Goal: Task Accomplishment & Management: Use online tool/utility

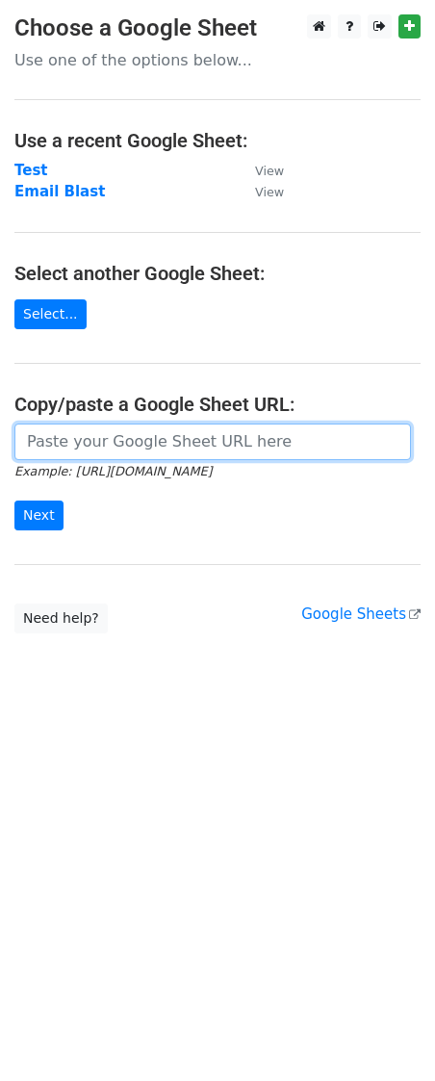
drag, startPoint x: 133, startPoint y: 445, endPoint x: 191, endPoint y: 486, distance: 71.1
click at [133, 446] on input "url" at bounding box center [212, 442] width 397 height 37
paste input "[URL][DOMAIN_NAME]"
type input "[URL][DOMAIN_NAME]"
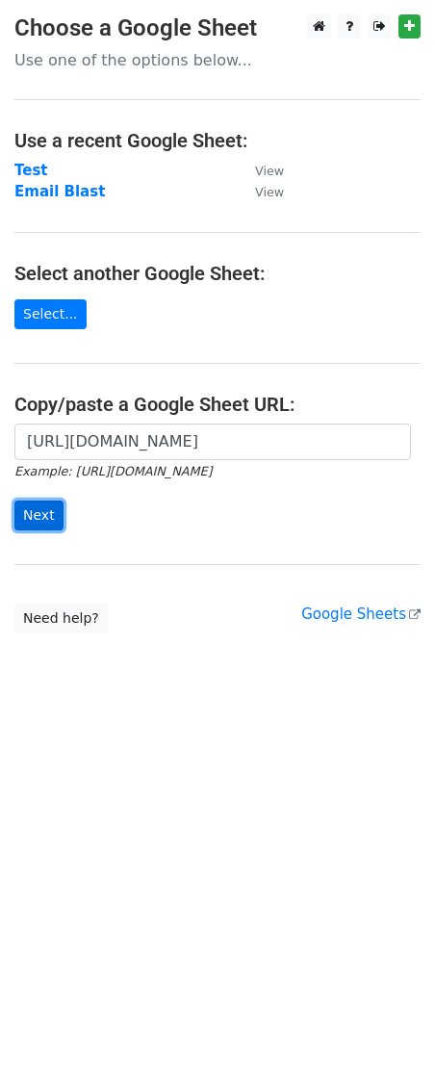
scroll to position [0, 0]
click at [41, 511] on input "Next" at bounding box center [38, 516] width 49 height 30
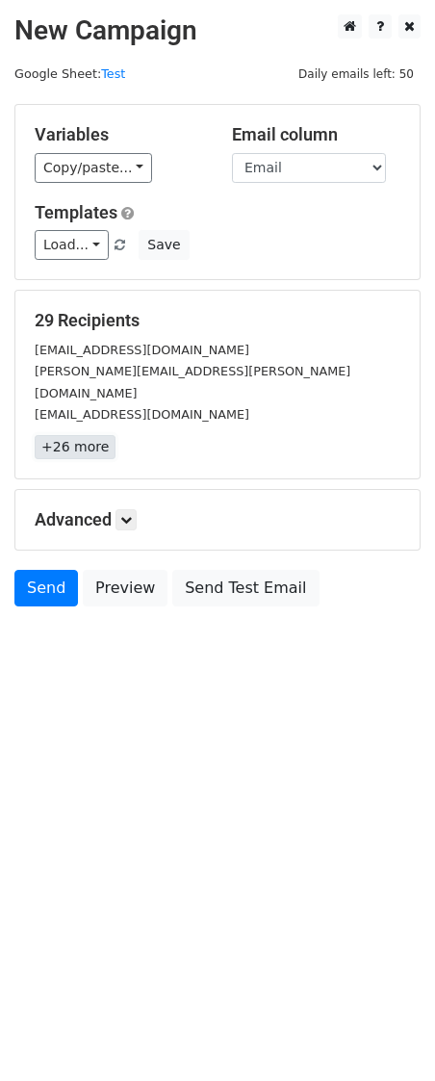
click at [84, 435] on link "+26 more" at bounding box center [75, 447] width 81 height 24
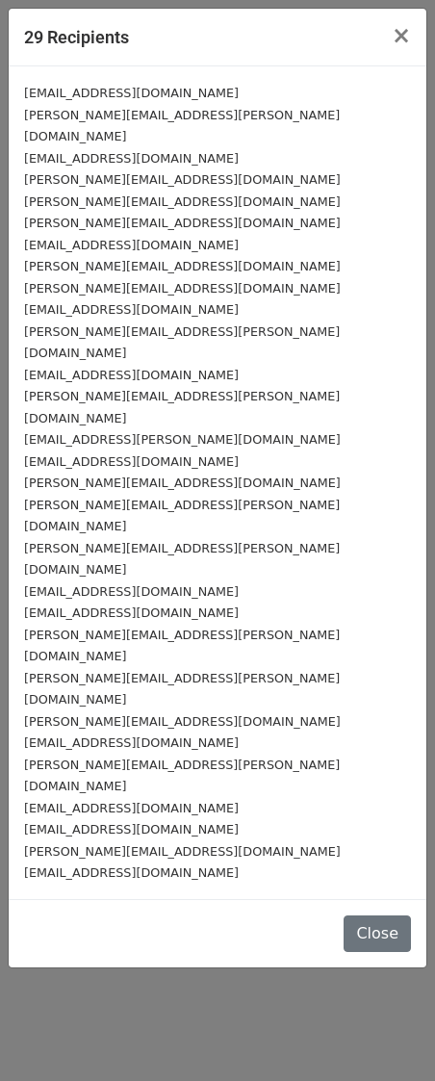
click at [186, 862] on div "bkobus@omersventures.com" at bounding box center [217, 873] width 387 height 22
click at [409, 37] on span "×" at bounding box center [401, 35] width 19 height 27
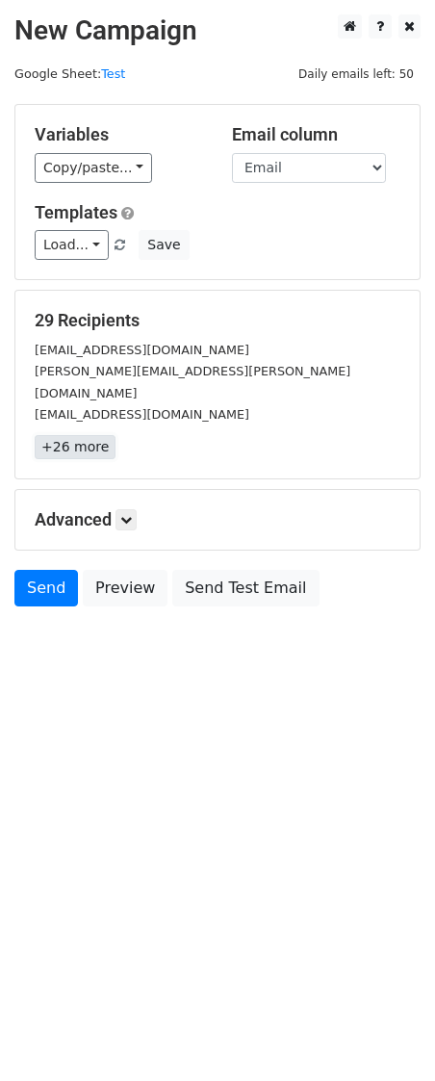
click at [79, 435] on link "+26 more" at bounding box center [75, 447] width 81 height 24
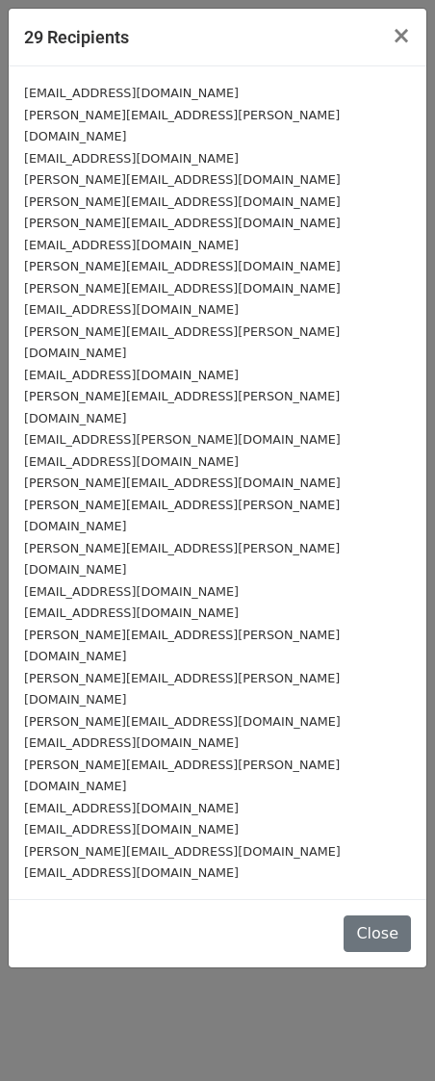
click at [69, 865] on small "bkobus@omersventures.com" at bounding box center [131, 872] width 215 height 14
click at [397, 37] on span "×" at bounding box center [401, 35] width 19 height 27
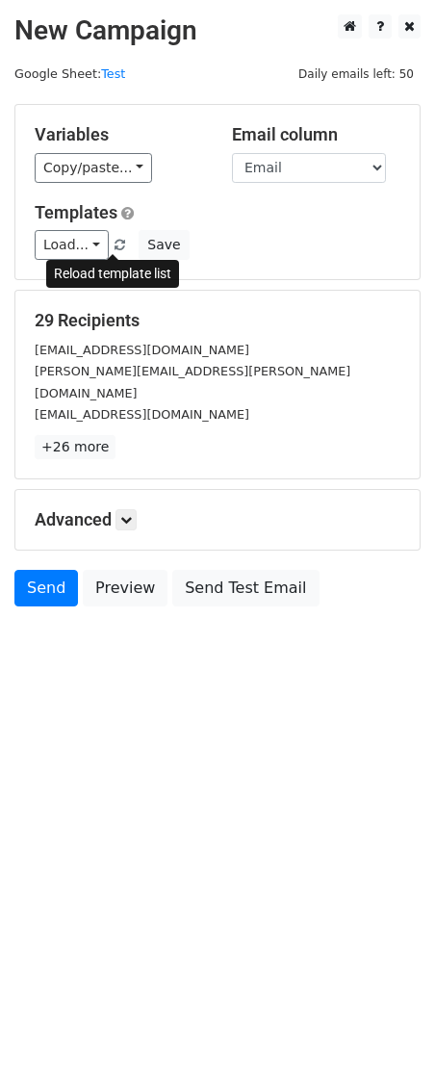
click at [115, 244] on span at bounding box center [120, 246] width 11 height 13
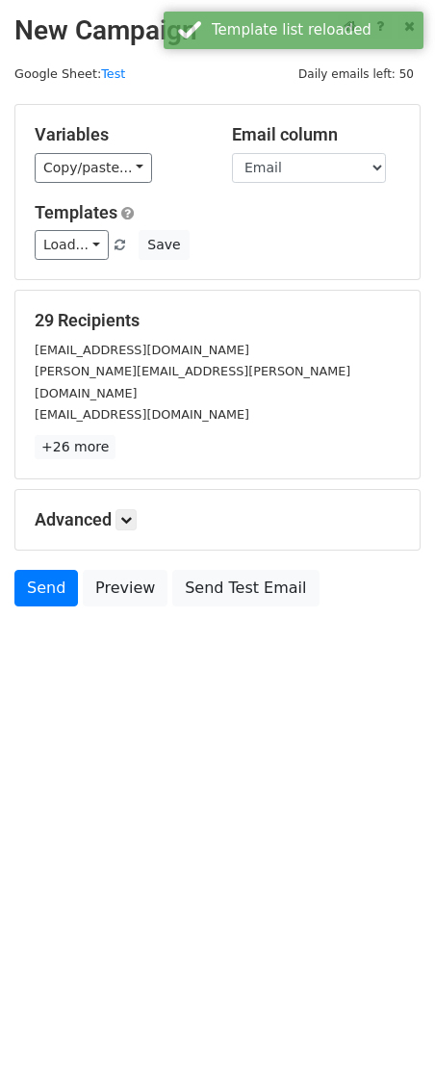
drag, startPoint x: 242, startPoint y: 790, endPoint x: 160, endPoint y: 549, distance: 255.1
click at [238, 777] on html "New Campaign Daily emails left: 50 Google Sheet: Test Variables Copy/paste... {…" at bounding box center [217, 540] width 435 height 1081
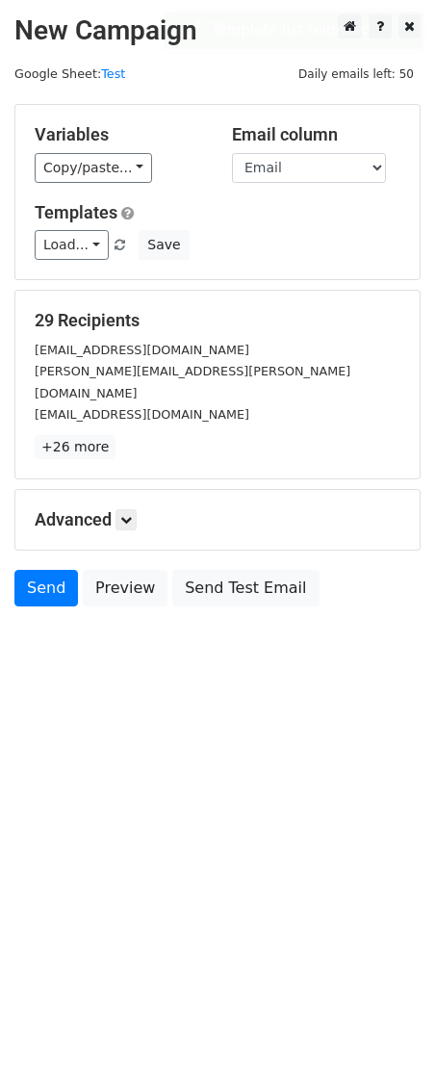
click at [109, 414] on div "29 Recipients aancona@wtcmiami.org wilbert.moreno@celeritech.biz s.lettre@stelp…" at bounding box center [218, 384] width 366 height 149
click at [79, 435] on link "+26 more" at bounding box center [75, 447] width 81 height 24
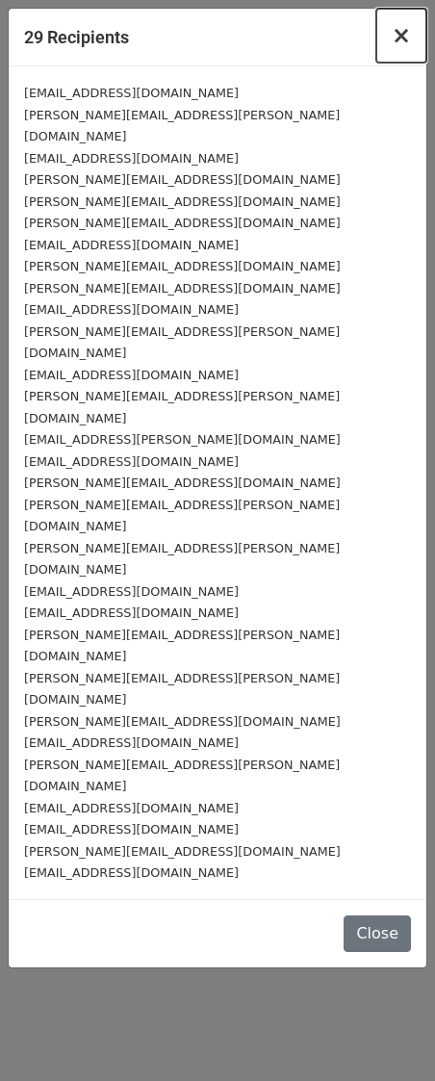
click at [402, 39] on span "×" at bounding box center [401, 35] width 19 height 27
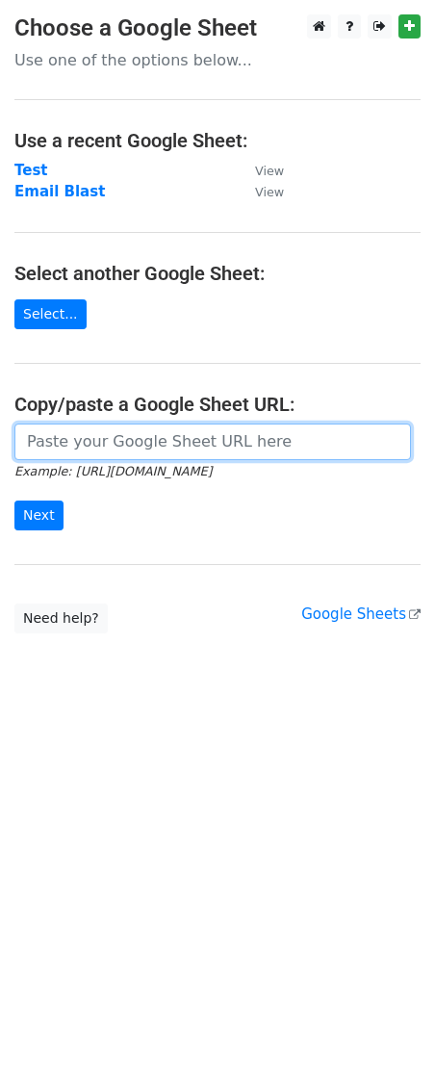
click at [133, 441] on input "url" at bounding box center [212, 442] width 397 height 37
paste input "https://docs.google.com/spreadsheets/d/1CQa_GYmJ5lAiyK2cVAa0HnWH_D20vSNWEcPHQ8W…"
type input "https://docs.google.com/spreadsheets/d/1CQa_GYmJ5lAiyK2cVAa0HnWH_D20vSNWEcPHQ8W…"
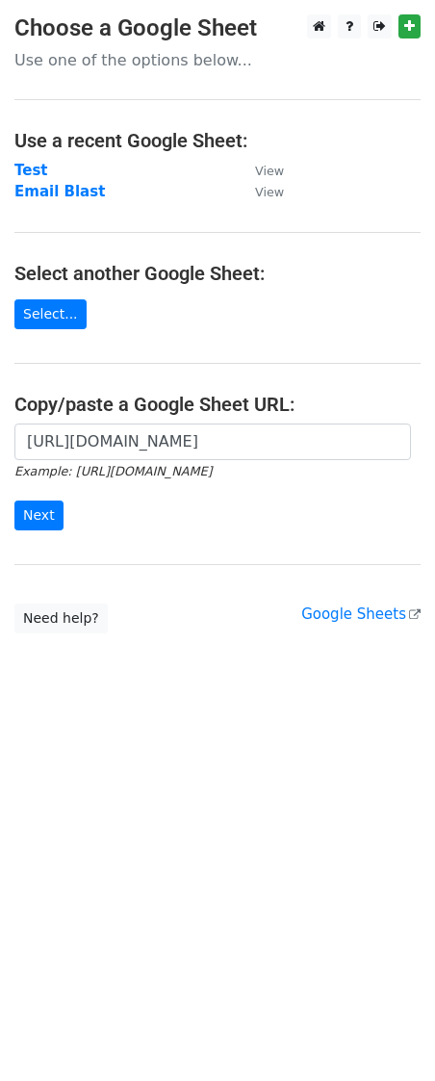
scroll to position [0, 0]
click at [272, 761] on html "Choose a Google Sheet Use one of the options below... Use a recent Google Sheet…" at bounding box center [217, 540] width 435 height 1081
click at [44, 511] on input "Next" at bounding box center [38, 516] width 49 height 30
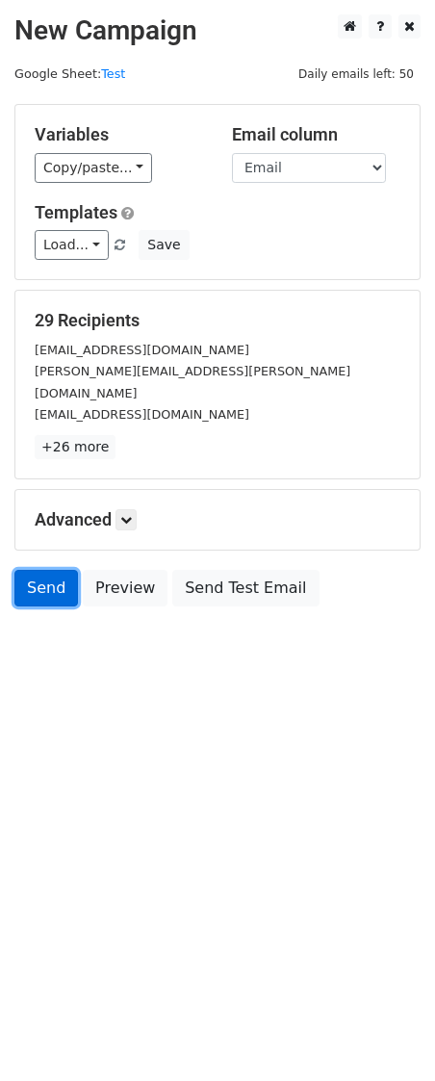
click at [53, 573] on link "Send" at bounding box center [46, 588] width 64 height 37
